Goal: Task Accomplishment & Management: Use online tool/utility

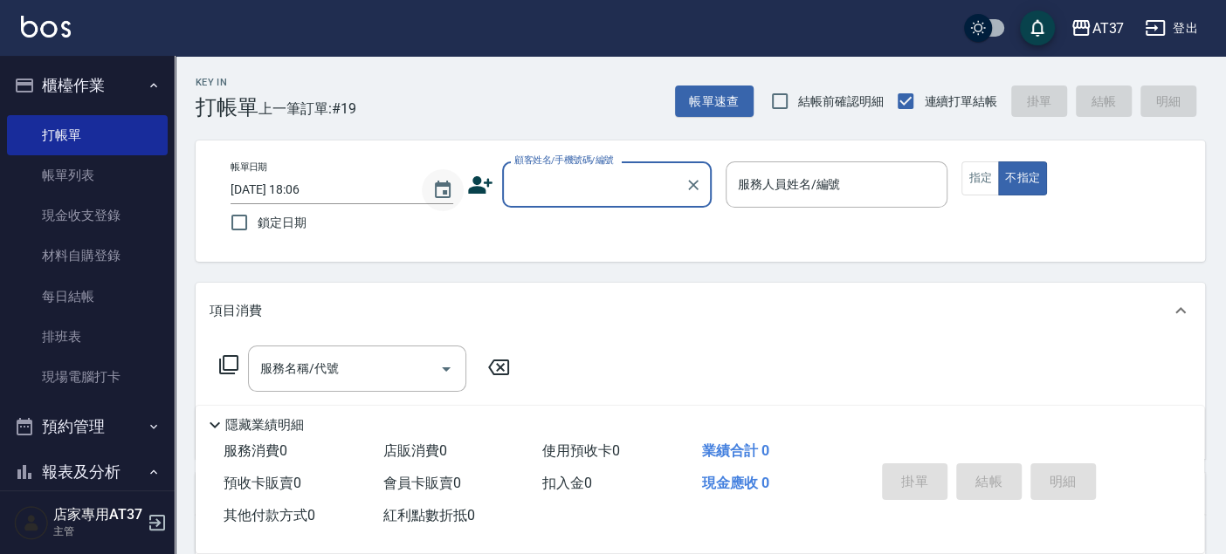
click at [435, 194] on icon "Choose date, selected date is 2025-08-24" at bounding box center [443, 189] width 16 height 17
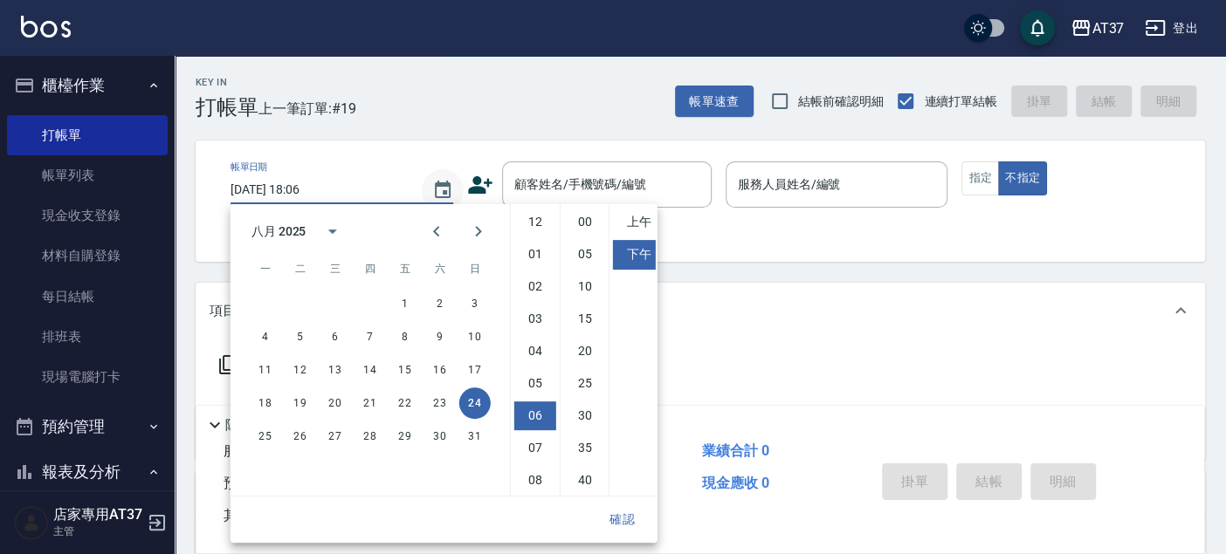
scroll to position [97, 0]
click at [439, 196] on icon "Choose date, selected date is 2025-08-24" at bounding box center [443, 189] width 16 height 17
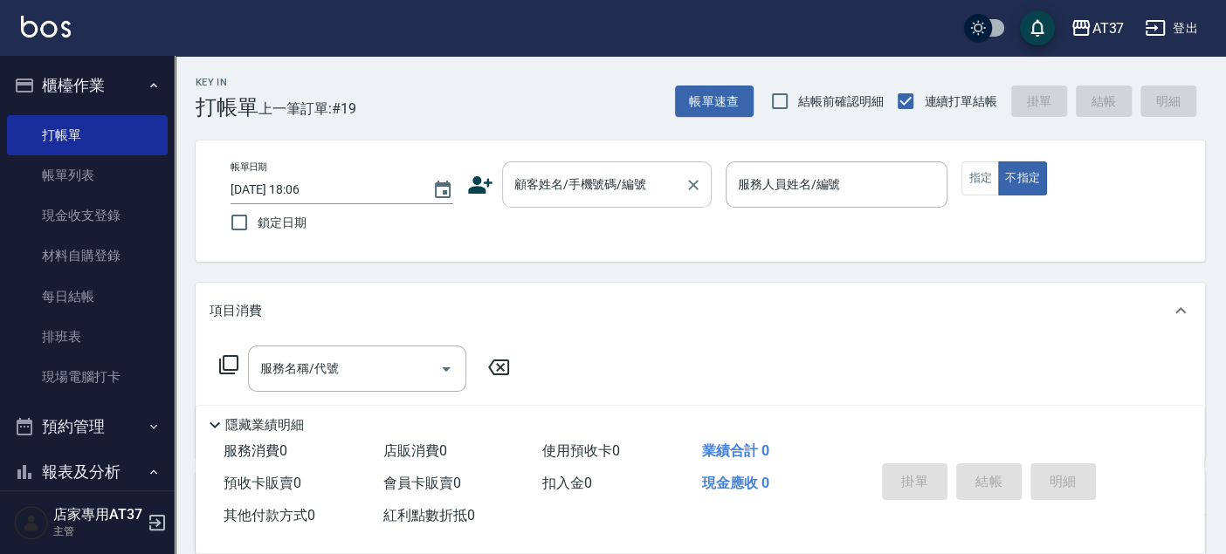
click at [566, 162] on div "顧客姓名/手機號碼/編號" at bounding box center [607, 185] width 210 height 46
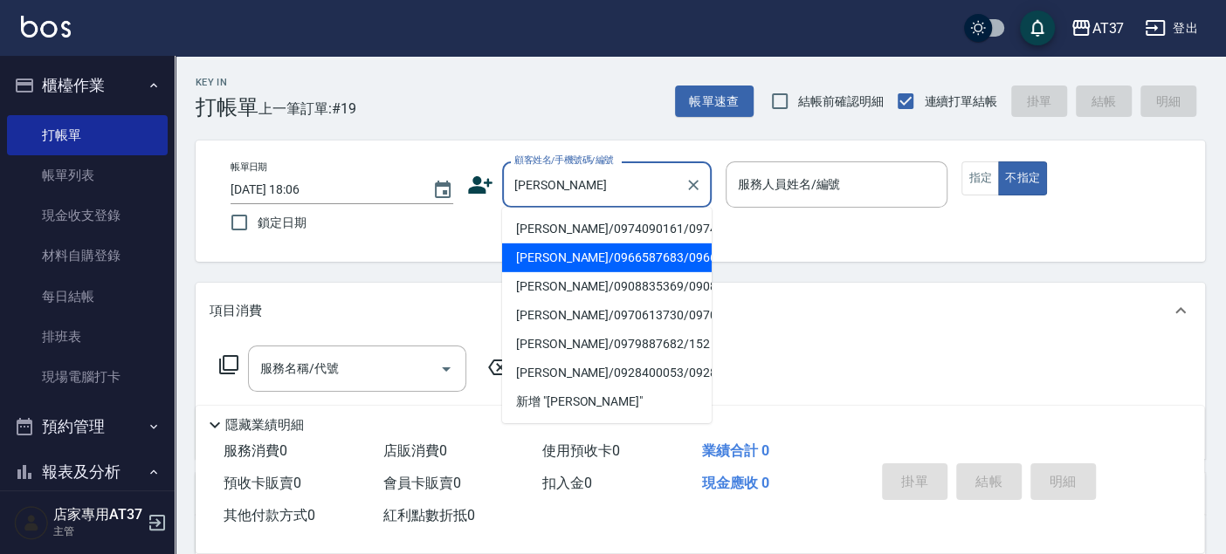
click at [625, 272] on li "[PERSON_NAME]/0966587683/0966587683" at bounding box center [607, 258] width 210 height 29
type input "[PERSON_NAME]/0966587683/0966587683"
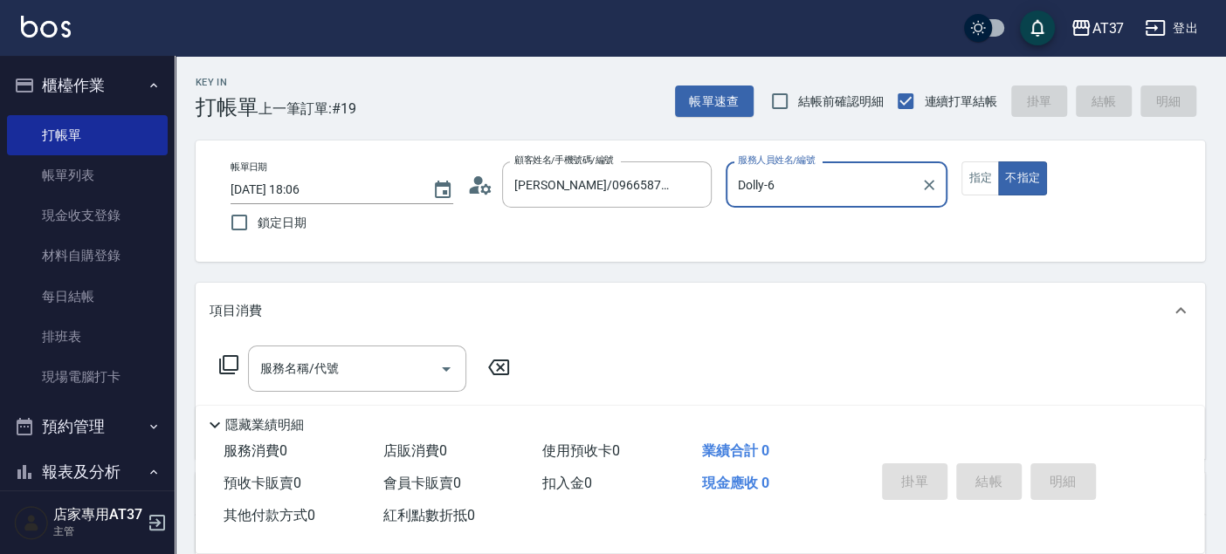
type input "Dolly-6"
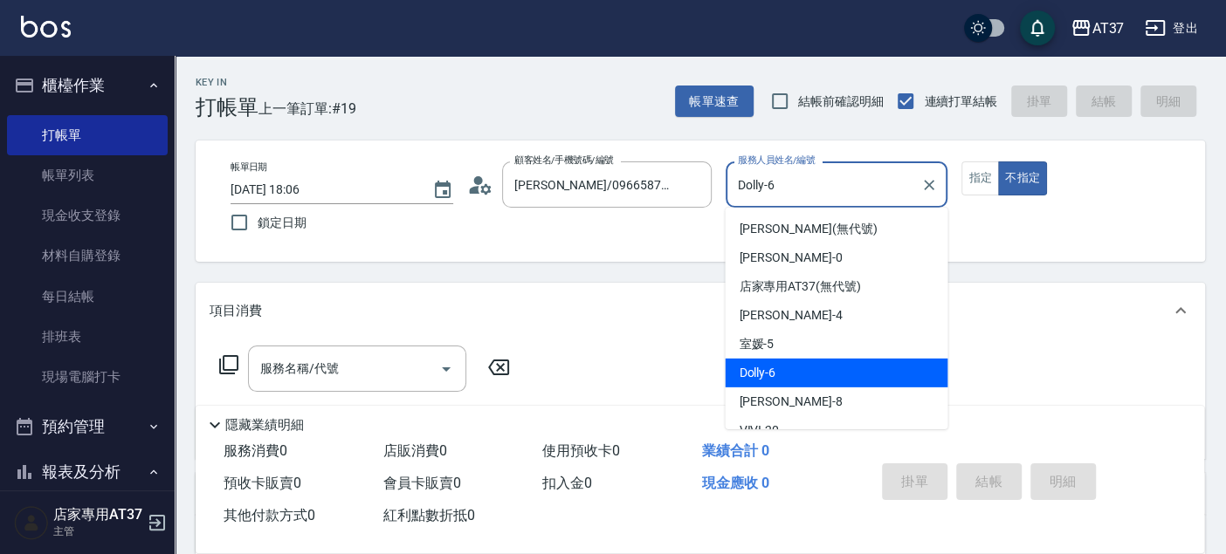
type button "false"
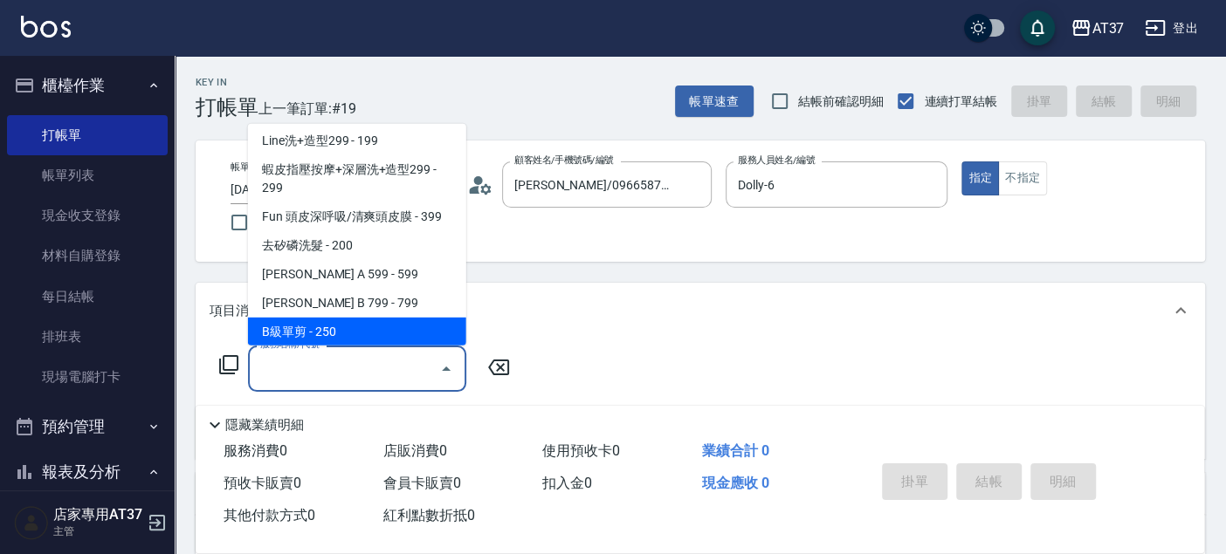
scroll to position [293, 0]
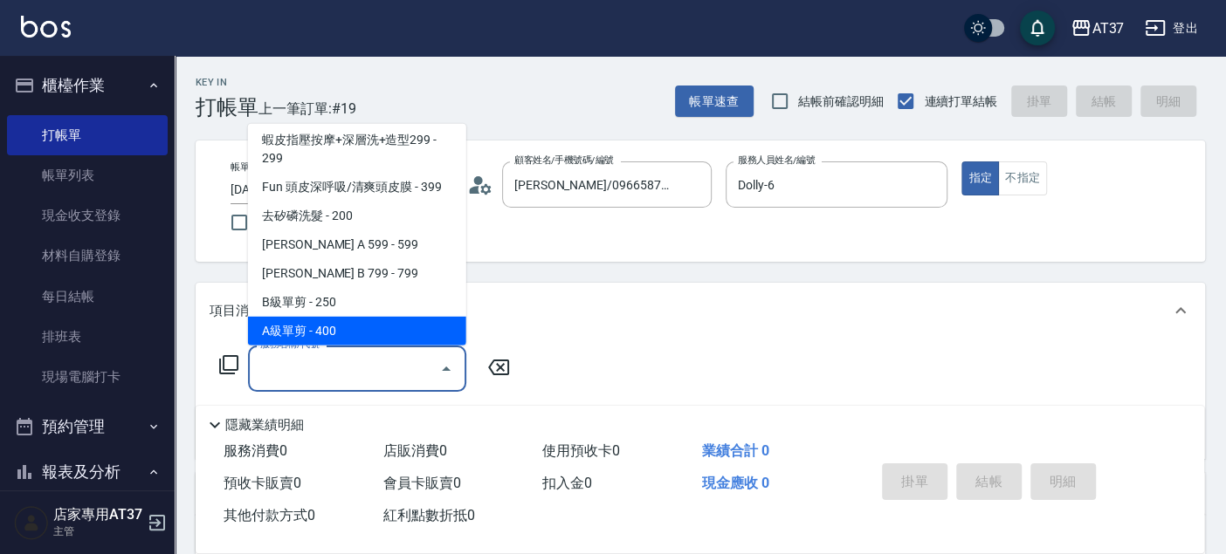
type input "A級單剪(202)"
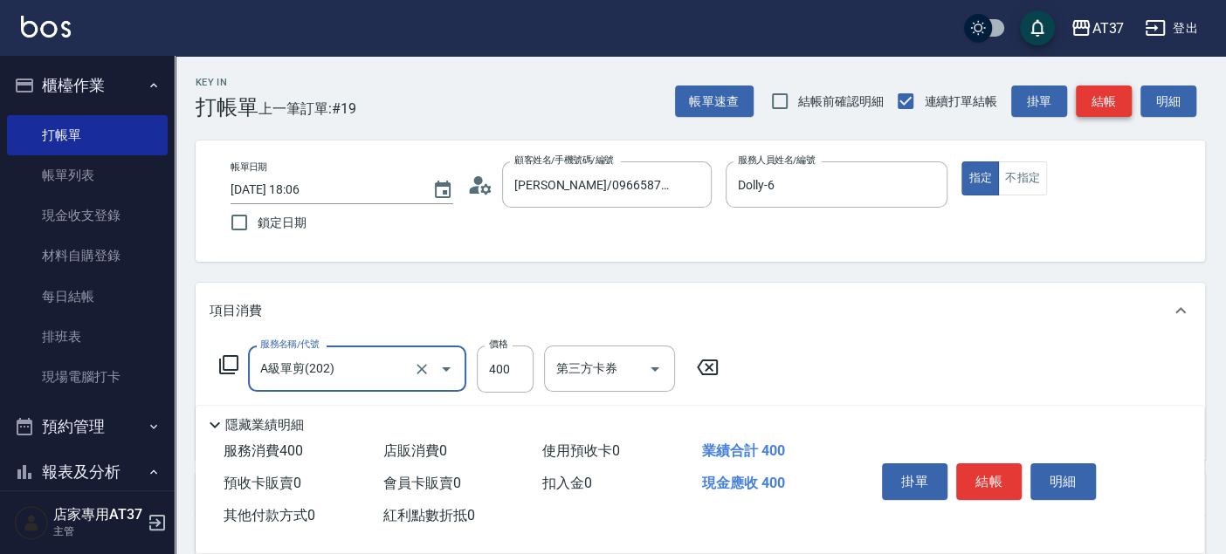
click at [1095, 103] on button "結帳" at bounding box center [1104, 102] width 56 height 32
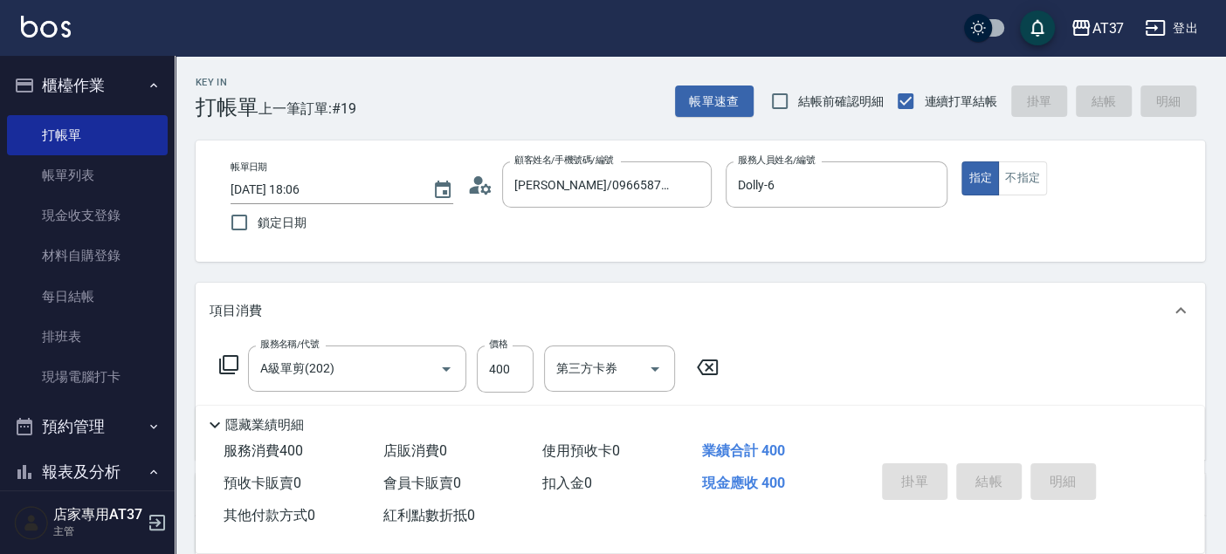
type input "[DATE] 19:23"
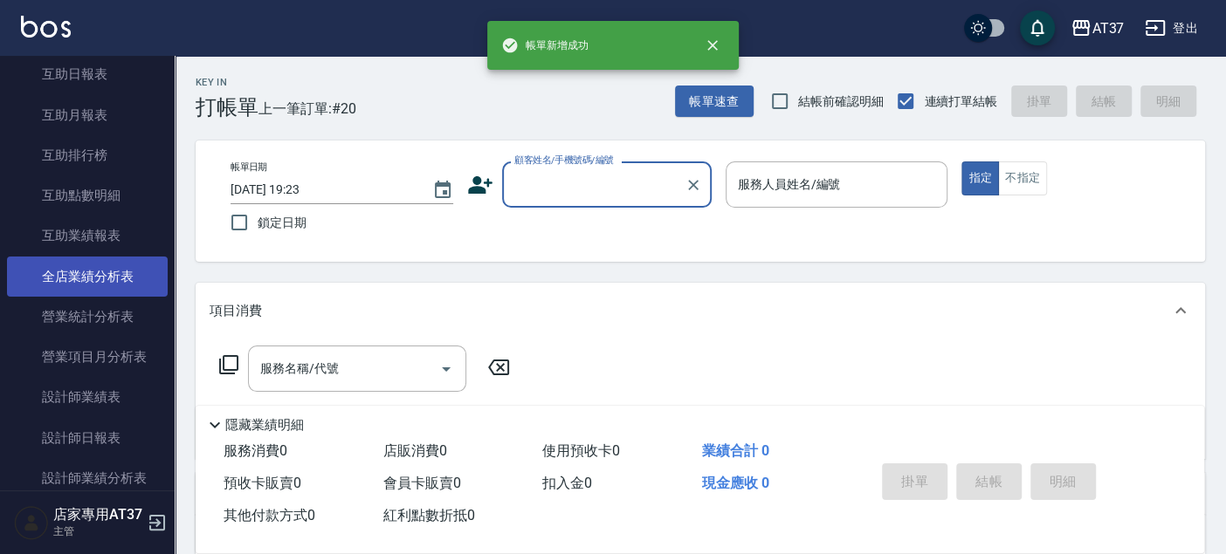
scroll to position [678, 0]
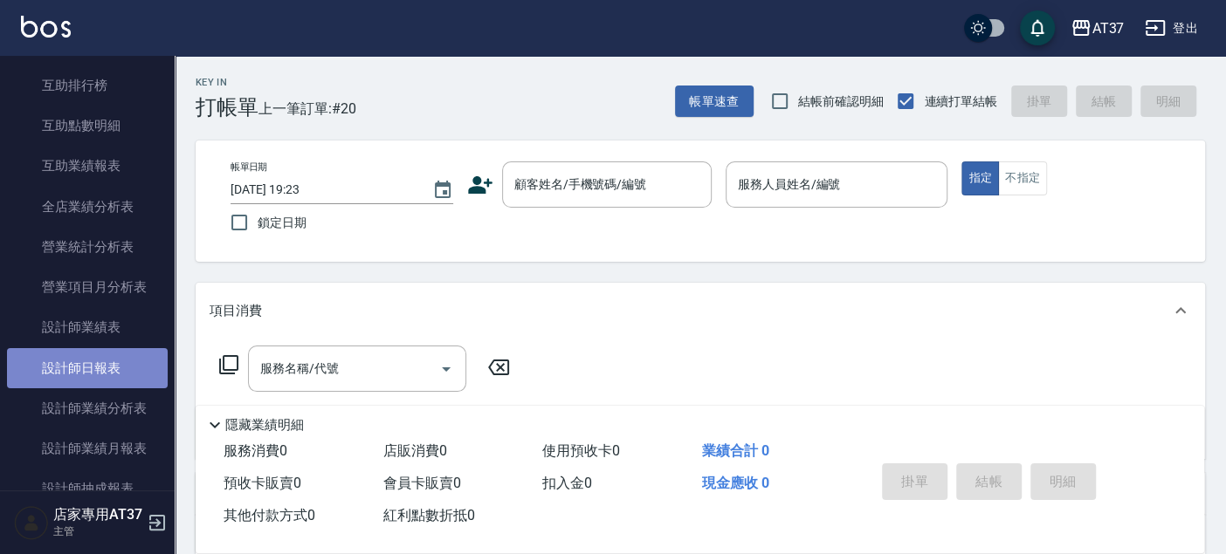
click at [113, 364] on link "設計師日報表" at bounding box center [87, 368] width 161 height 40
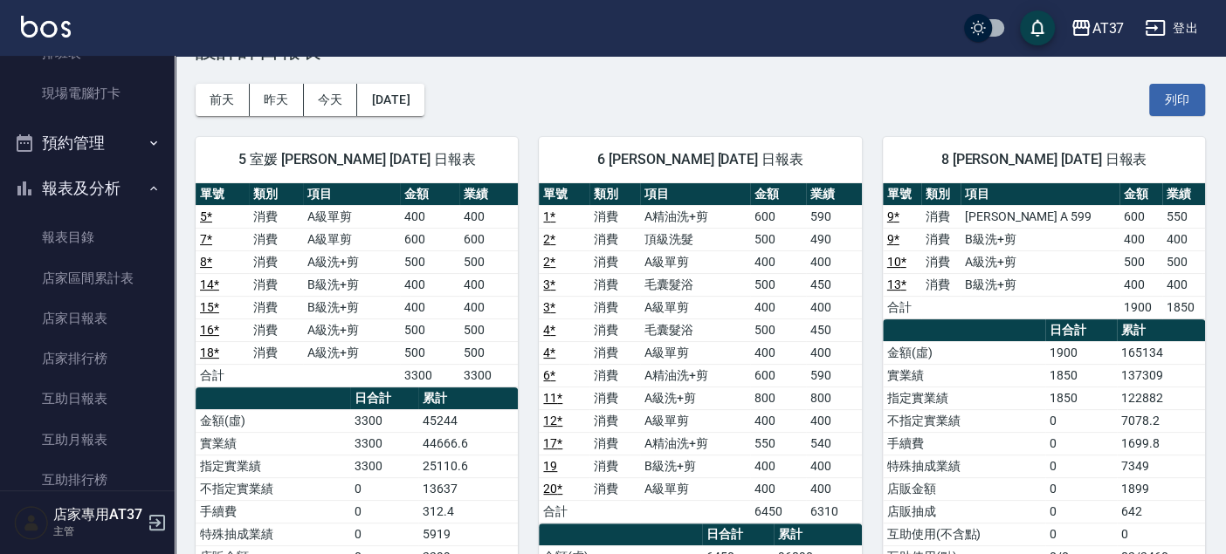
scroll to position [194, 0]
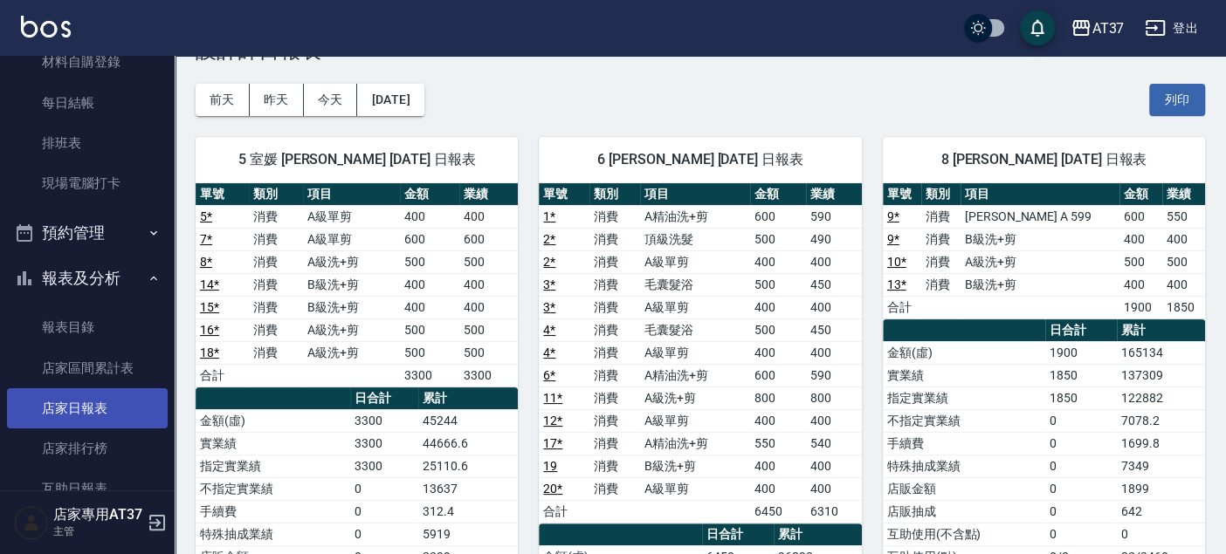
click at [113, 403] on link "店家日報表" at bounding box center [87, 409] width 161 height 40
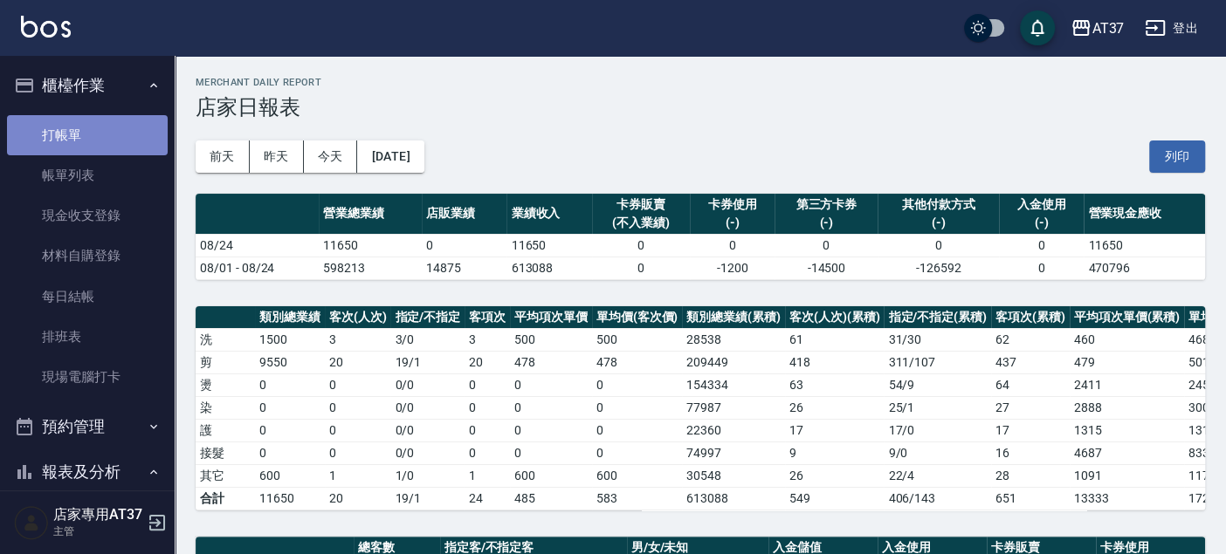
click at [111, 131] on link "打帳單" at bounding box center [87, 135] width 161 height 40
